Goal: Find specific page/section: Find specific page/section

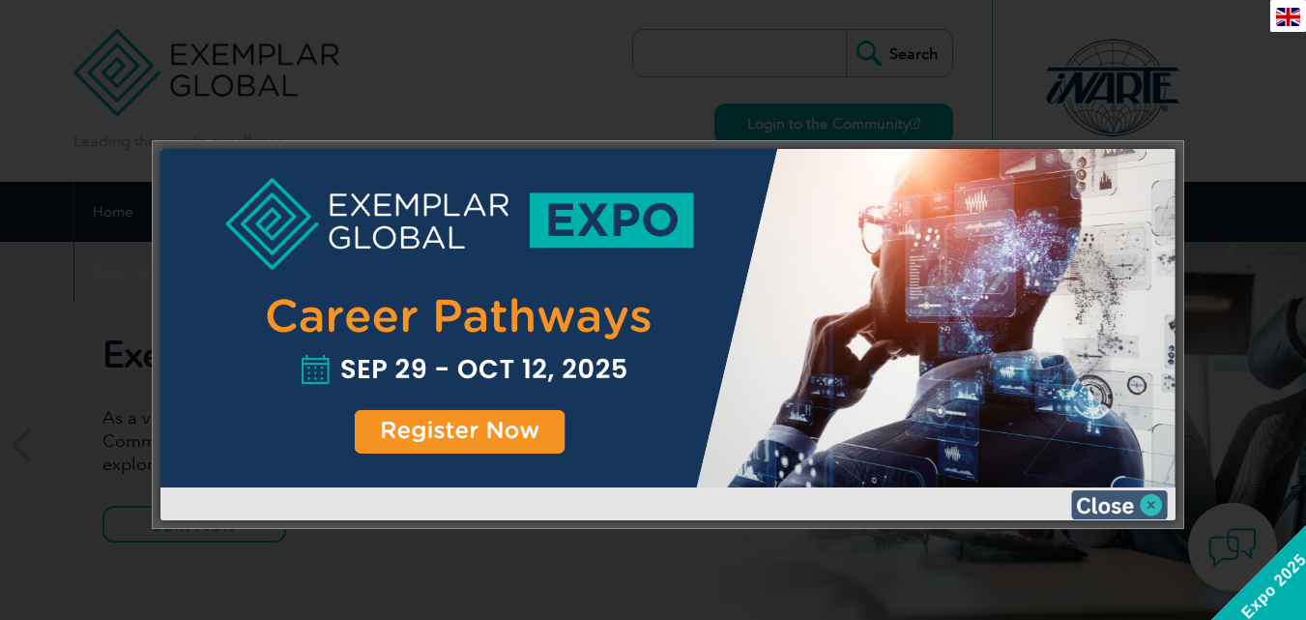
click at [1159, 496] on img at bounding box center [1119, 504] width 97 height 29
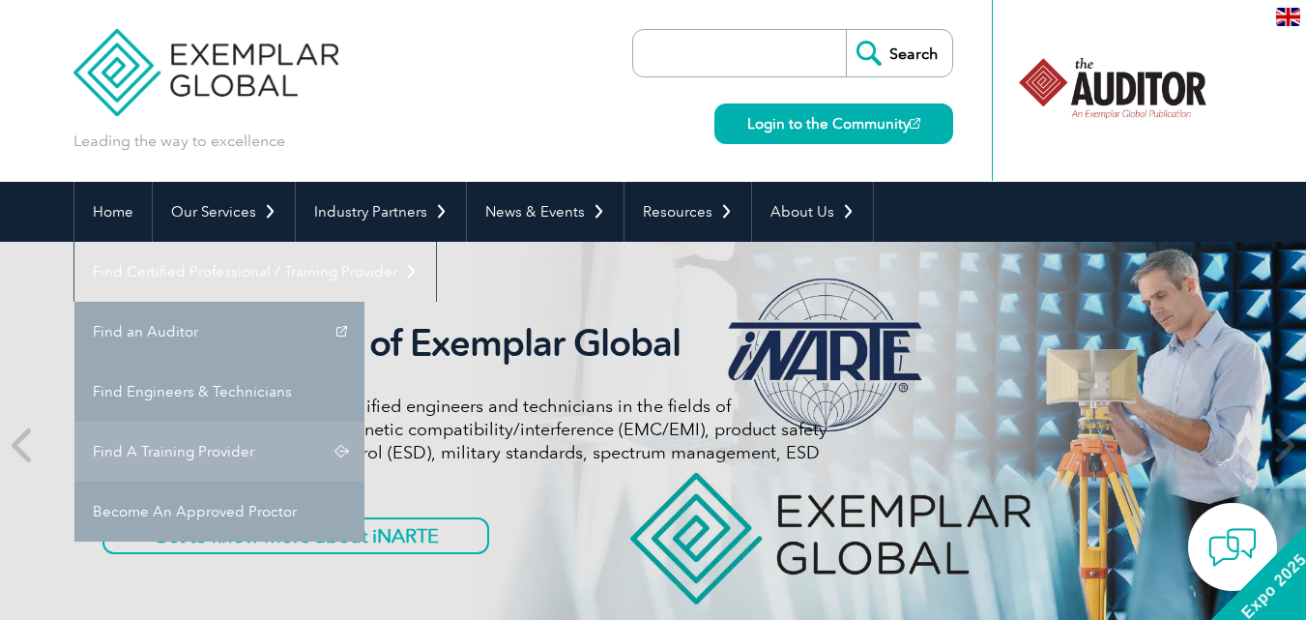
click at [365, 422] on link "Find A Training Provider" at bounding box center [219, 452] width 290 height 60
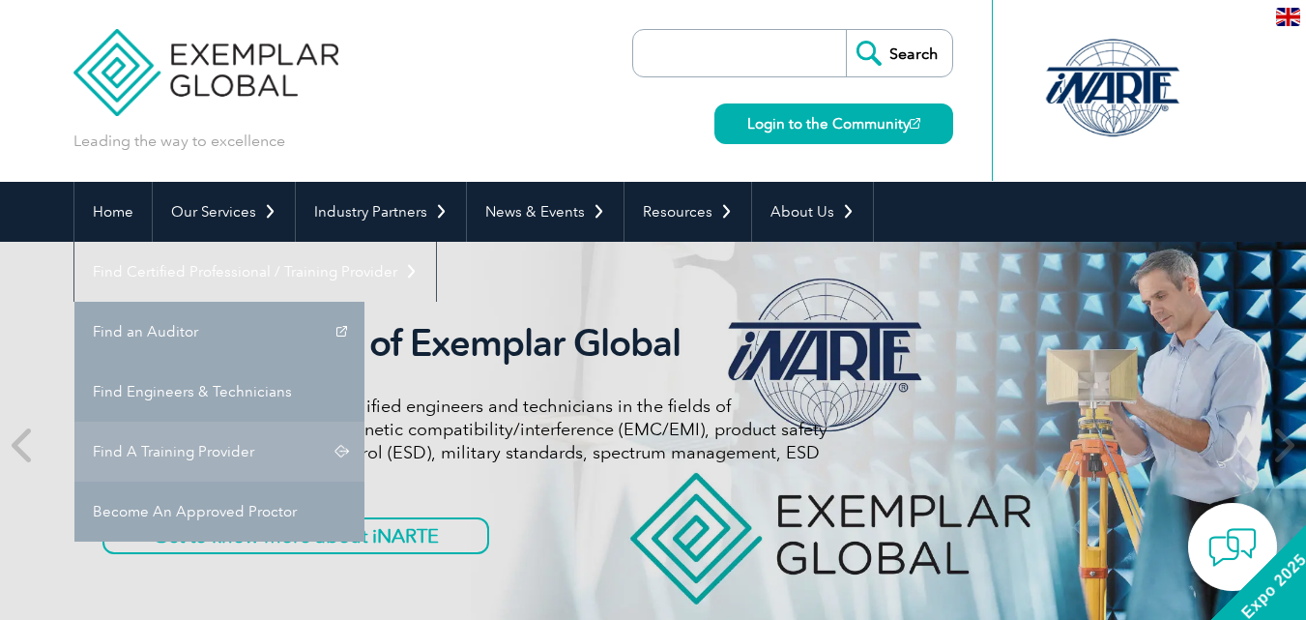
click at [365, 422] on link "Find A Training Provider" at bounding box center [219, 452] width 290 height 60
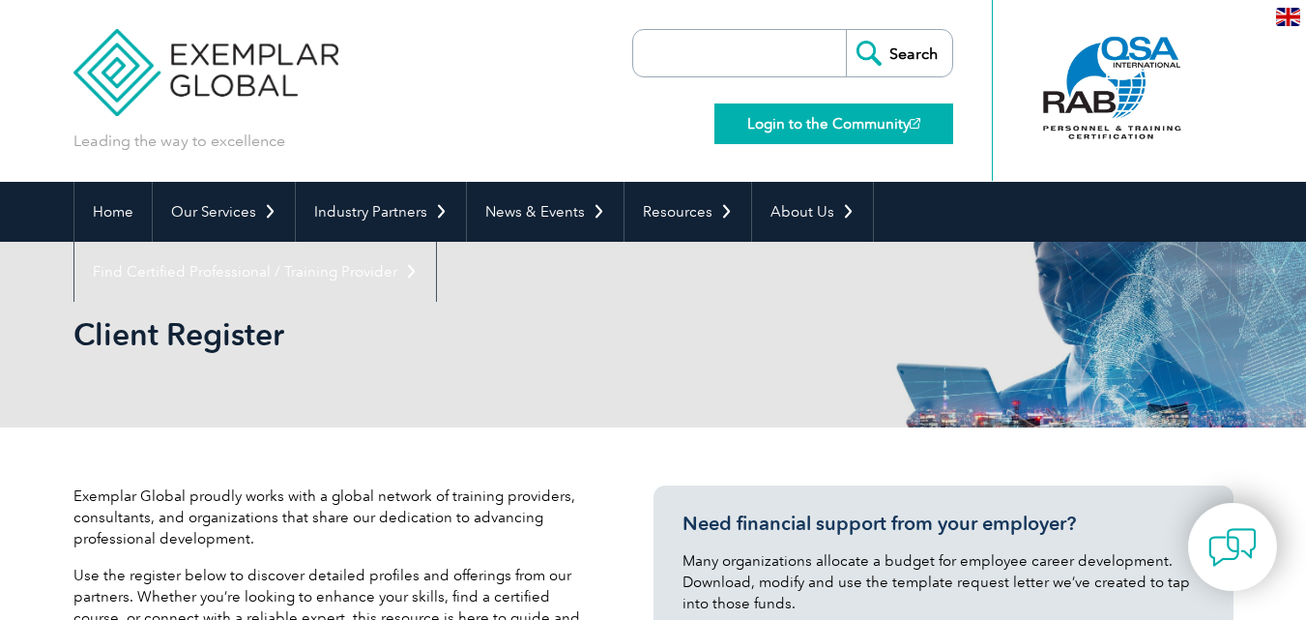
click at [857, 118] on link "Login to the Community" at bounding box center [834, 123] width 239 height 41
